Goal: Task Accomplishment & Management: Manage account settings

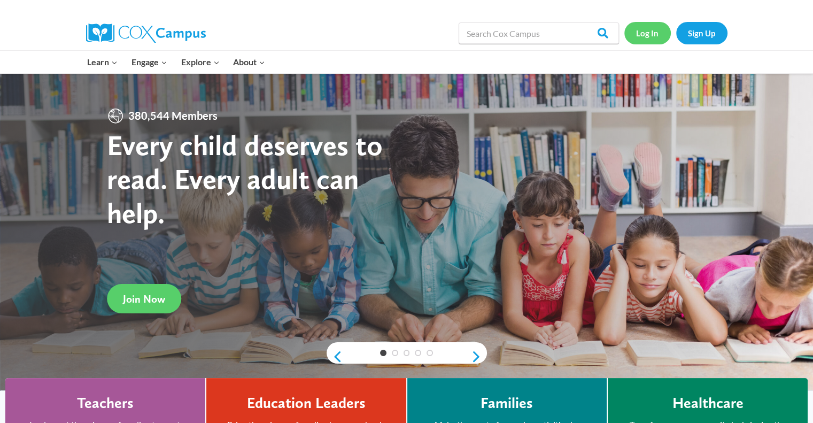
click at [654, 31] on link "Log In" at bounding box center [648, 33] width 47 height 22
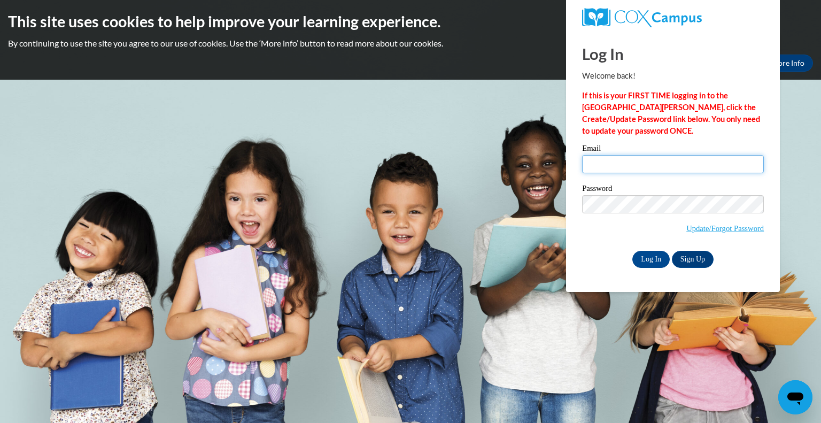
click at [629, 160] on input "Email" at bounding box center [673, 164] width 182 height 18
type input "keila.santamaria@childcrisisaz.org"
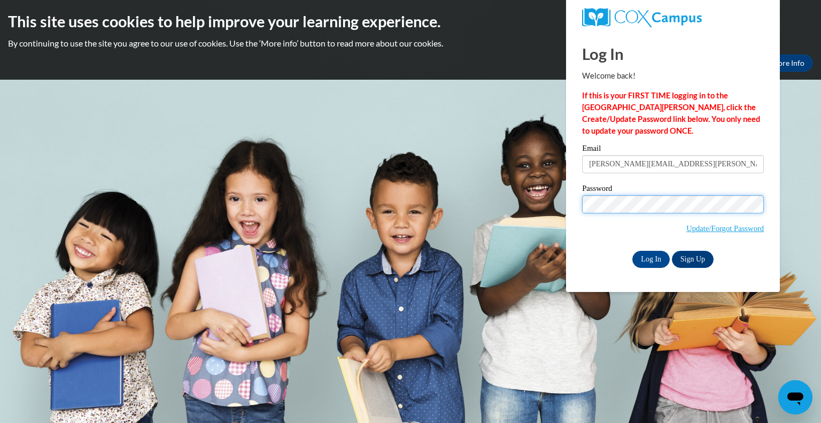
click at [633, 251] on input "Log In" at bounding box center [651, 259] width 37 height 17
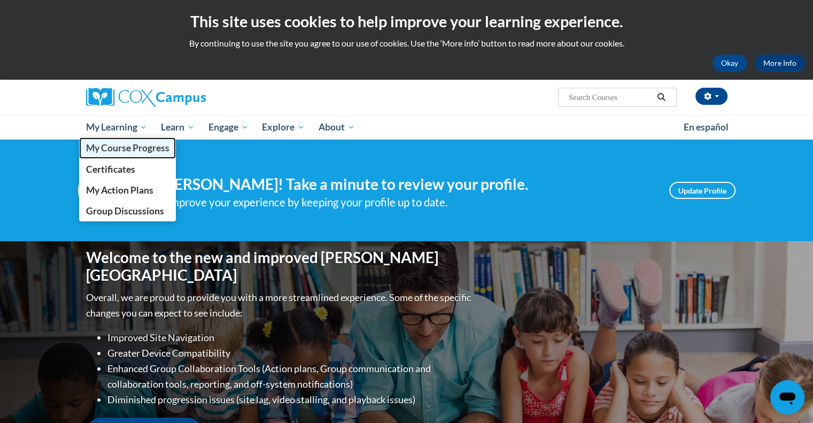
click at [128, 151] on span "My Course Progress" at bounding box center [127, 147] width 83 height 11
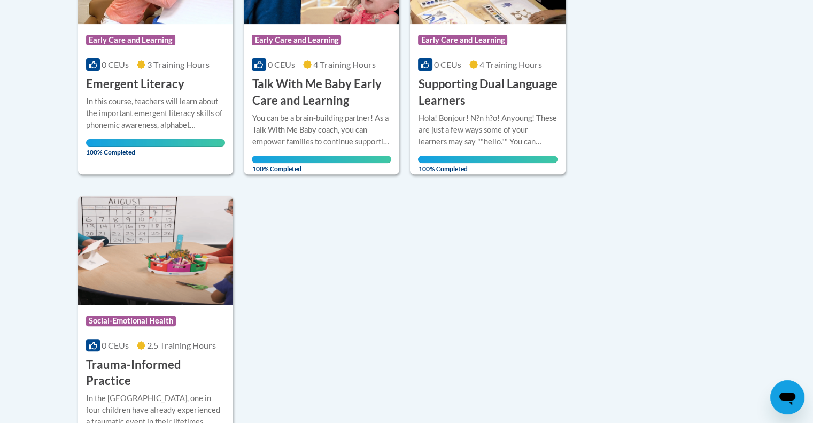
scroll to position [357, 0]
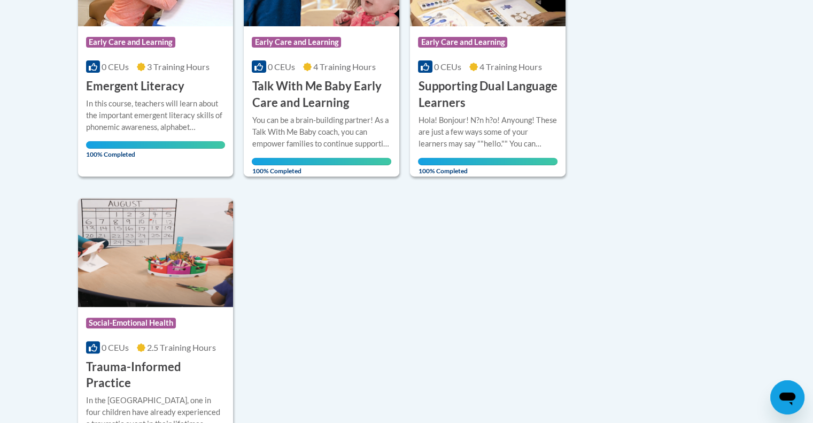
click at [773, 220] on body "This site uses cookies to help improve your learning experience. By continuing …" at bounding box center [406, 177] width 813 height 1068
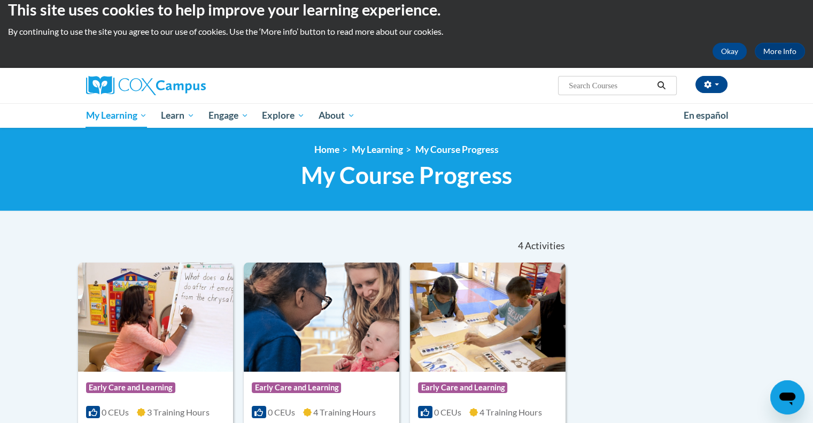
scroll to position [0, 0]
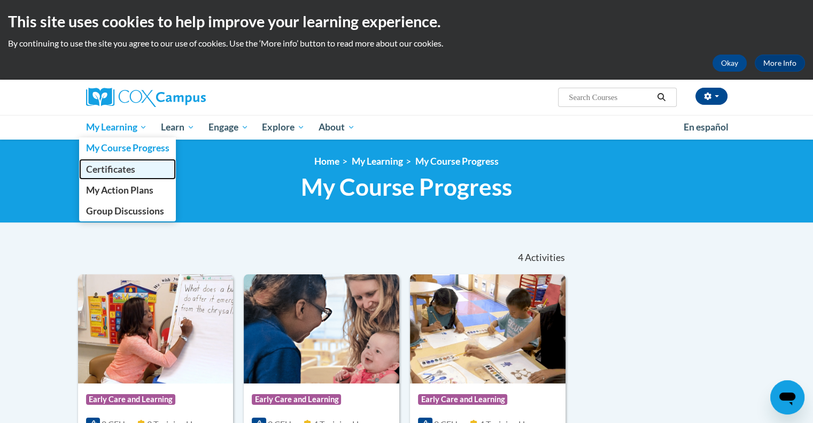
click at [130, 162] on link "Certificates" at bounding box center [127, 169] width 97 height 21
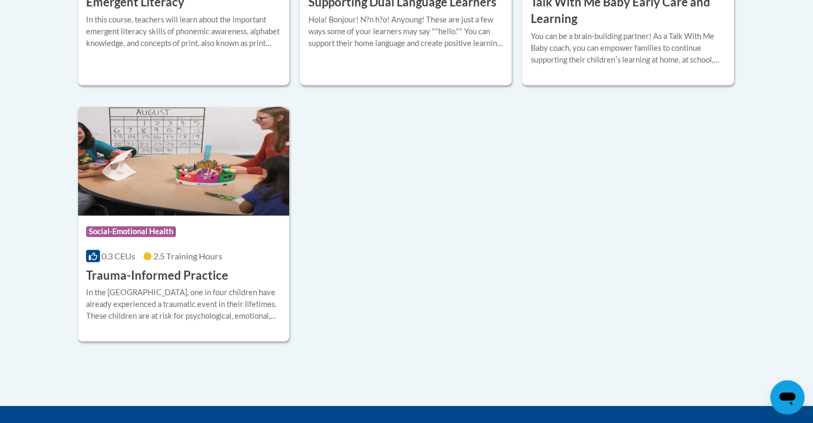
scroll to position [515, 0]
